Goal: Communication & Community: Answer question/provide support

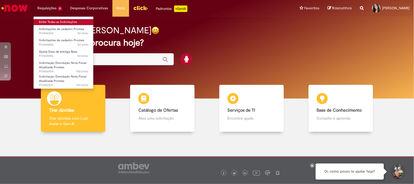
click at [58, 20] on link "Exibir Todas as Solicitações" at bounding box center [64, 22] width 60 height 6
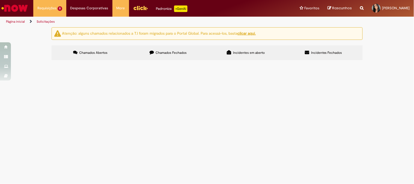
click at [0, 0] on span "Boa tarde! Solicito troca da data de entrega dos pdv 620 e 34801." at bounding box center [0, 0] width 0 height 0
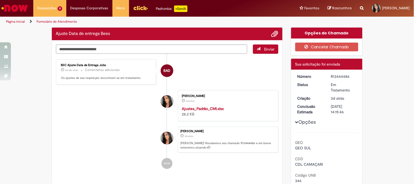
click at [151, 135] on li "[PERSON_NAME] 3d atrás 3 dias atrás [PERSON_NAME]! Recebemos seu chamado R13444…" at bounding box center [167, 140] width 223 height 26
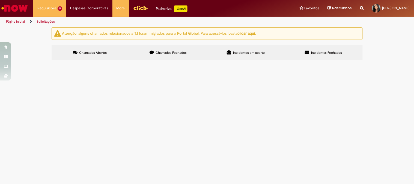
click at [0, 0] on span "Bom dia! Segue solicitação para devolução atualizada mapa 106483 NF 924731." at bounding box center [0, 0] width 0 height 0
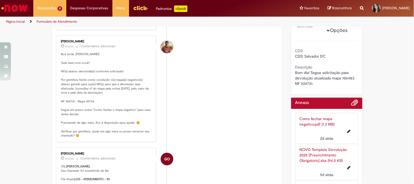
scroll to position [72, 0]
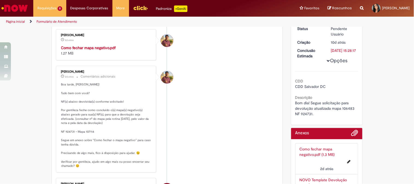
click at [77, 48] on strong "Como fechar mapa negativo.pdf" at bounding box center [88, 47] width 55 height 5
click at [87, 132] on p "Boa tarde, [PERSON_NAME]! Tudo bem com você? NF(s) abaixo devolvida(s) conforme…" at bounding box center [106, 125] width 91 height 86
copy p "107114"
click at [104, 126] on p "Boa tarde, [PERSON_NAME]! Tudo bem com você? NF(s) abaixo devolvida(s) conforme…" at bounding box center [106, 125] width 91 height 86
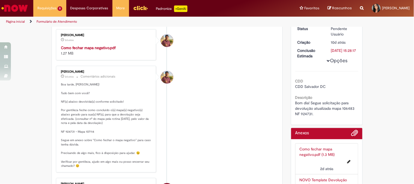
click at [207, 125] on li "[PERSON_NAME] 2d atrás 2 dias atrás Comentários adicionais Boa tarde, [PERSON_N…" at bounding box center [167, 119] width 223 height 107
click at [218, 78] on li "[PERSON_NAME] 2d atrás 2 dias atrás Comentários adicionais Boa tarde, [PERSON_N…" at bounding box center [167, 119] width 223 height 107
click at [88, 130] on p "Boa tarde, [PERSON_NAME]! Tudo bem com você? NF(s) abaixo devolvida(s) conforme…" at bounding box center [106, 125] width 91 height 86
copy p "107114"
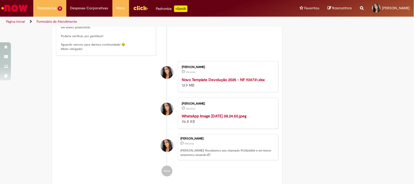
scroll to position [679, 0]
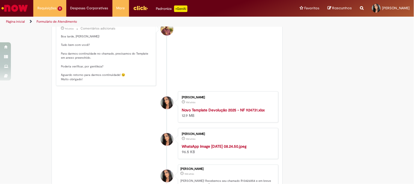
drag, startPoint x: 399, startPoint y: 64, endPoint x: 367, endPoint y: 64, distance: 31.4
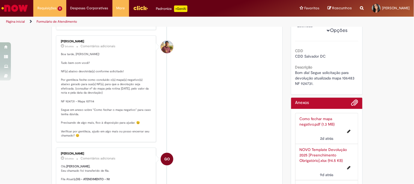
scroll to position [72, 0]
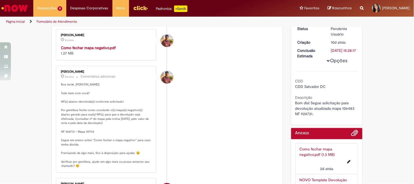
drag, startPoint x: 400, startPoint y: 83, endPoint x: 339, endPoint y: 100, distance: 63.1
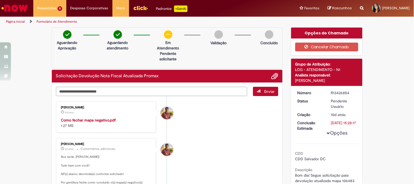
click at [144, 88] on textarea "Digite sua mensagem aqui..." at bounding box center [152, 91] width 192 height 9
type textarea "**********"
click at [258, 92] on button "Enviar" at bounding box center [265, 91] width 25 height 9
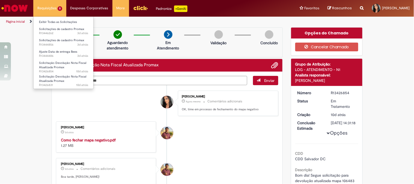
click at [57, 12] on li "Requisições 5 Exibir Todas as Solicitações Solicitações de cadastro Promax 3d a…" at bounding box center [49, 8] width 33 height 16
click at [66, 21] on link "Exibir Todas as Solicitações" at bounding box center [64, 22] width 60 height 6
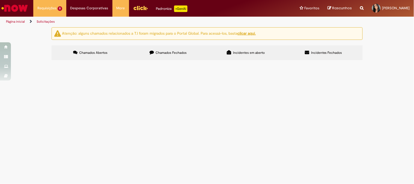
scroll to position [4, 0]
click at [0, 0] on span "Bom dia! Abrindo outro chamado referente a devolução atualizada do mapa 105559 …" at bounding box center [0, 0] width 0 height 0
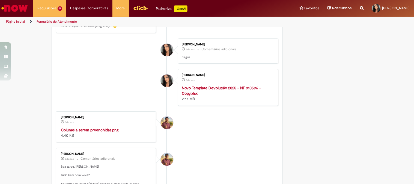
scroll to position [515, 0]
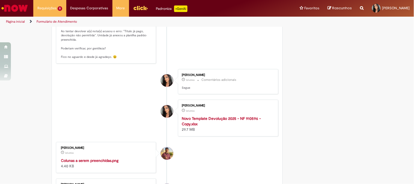
click at [402, 92] on div "Verificar Código de Barras Aguardando Aprovação Aguardando atendimento Em Atend…" at bounding box center [207, 37] width 414 height 1051
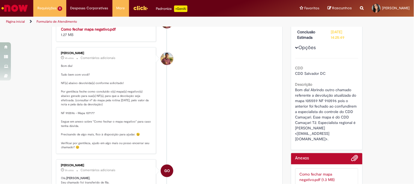
scroll to position [0, 0]
